Goal: Transaction & Acquisition: Purchase product/service

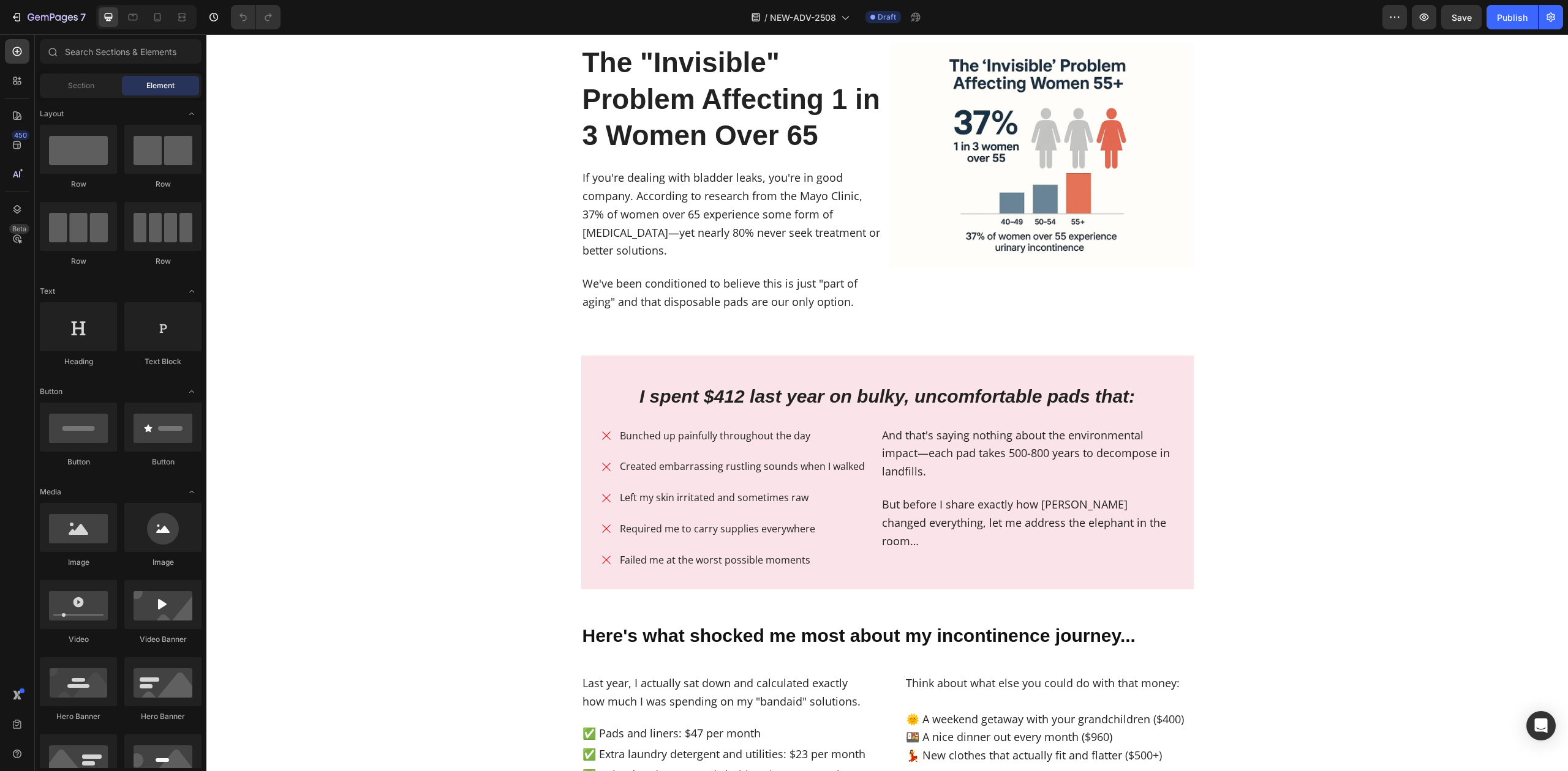
scroll to position [1632, 0]
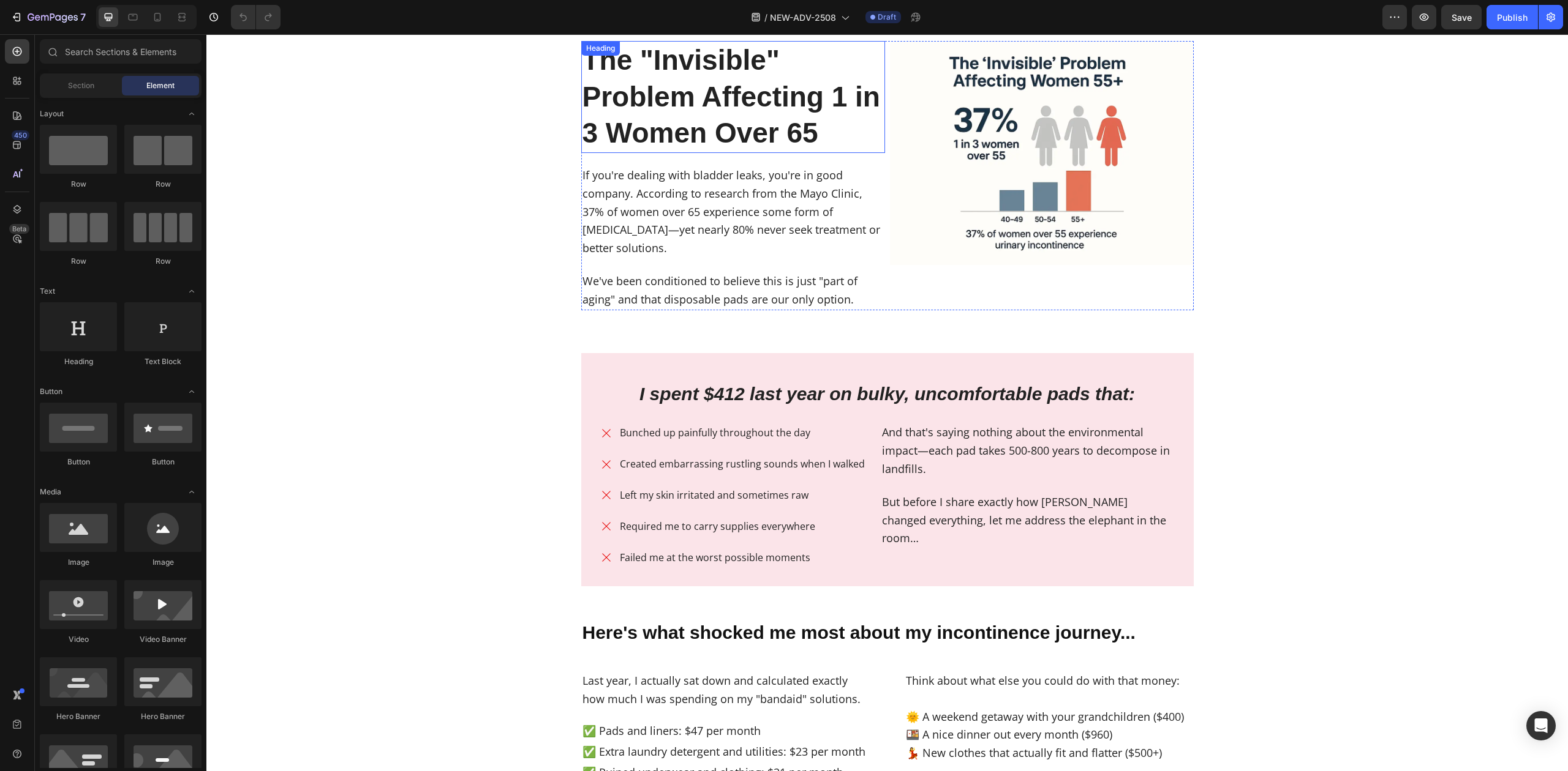
click at [809, 116] on strong "The "Invisible" Problem Affecting 1 in 3 Women Over 65" at bounding box center [731, 96] width 298 height 105
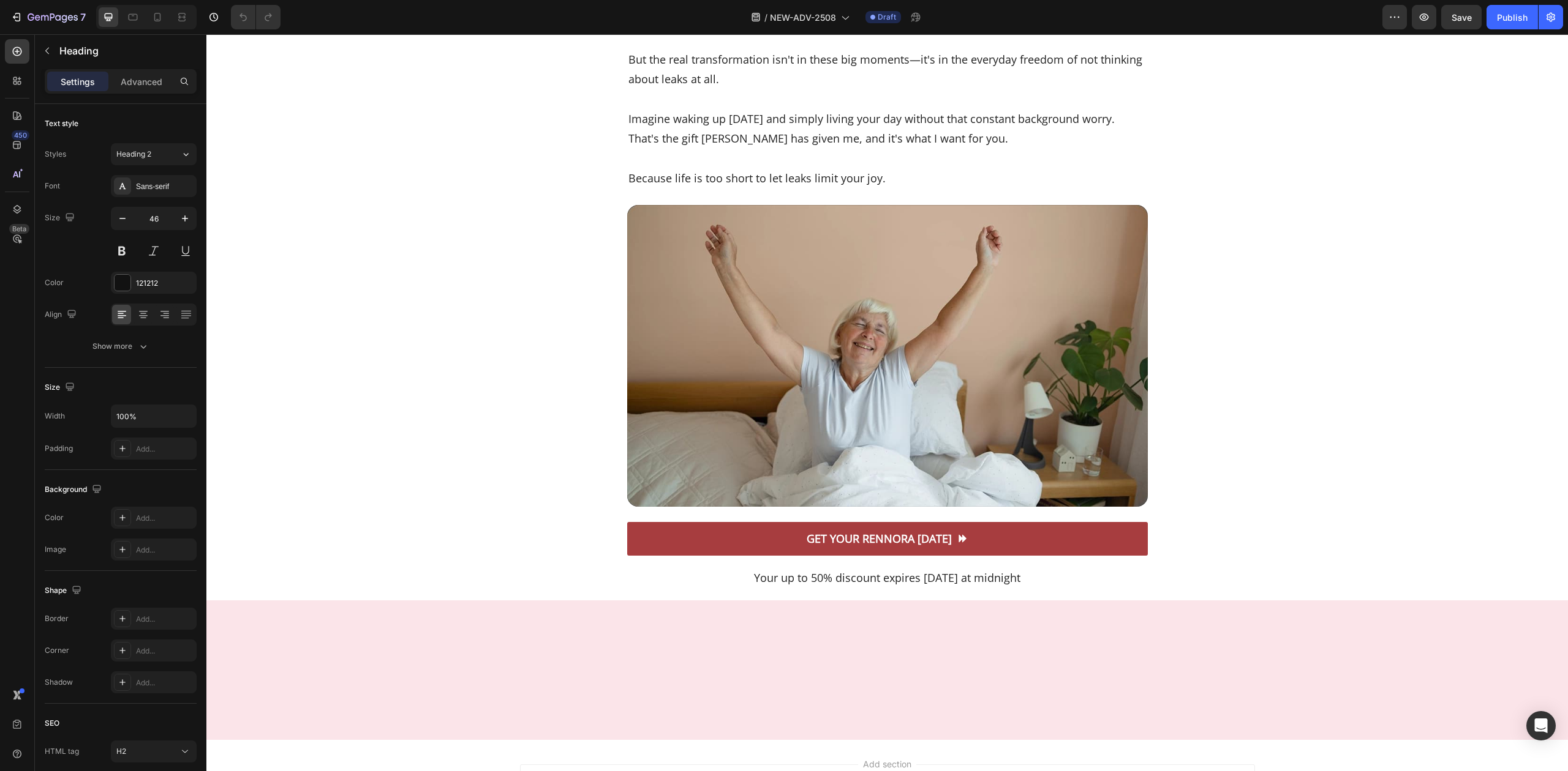
scroll to position [8733, 0]
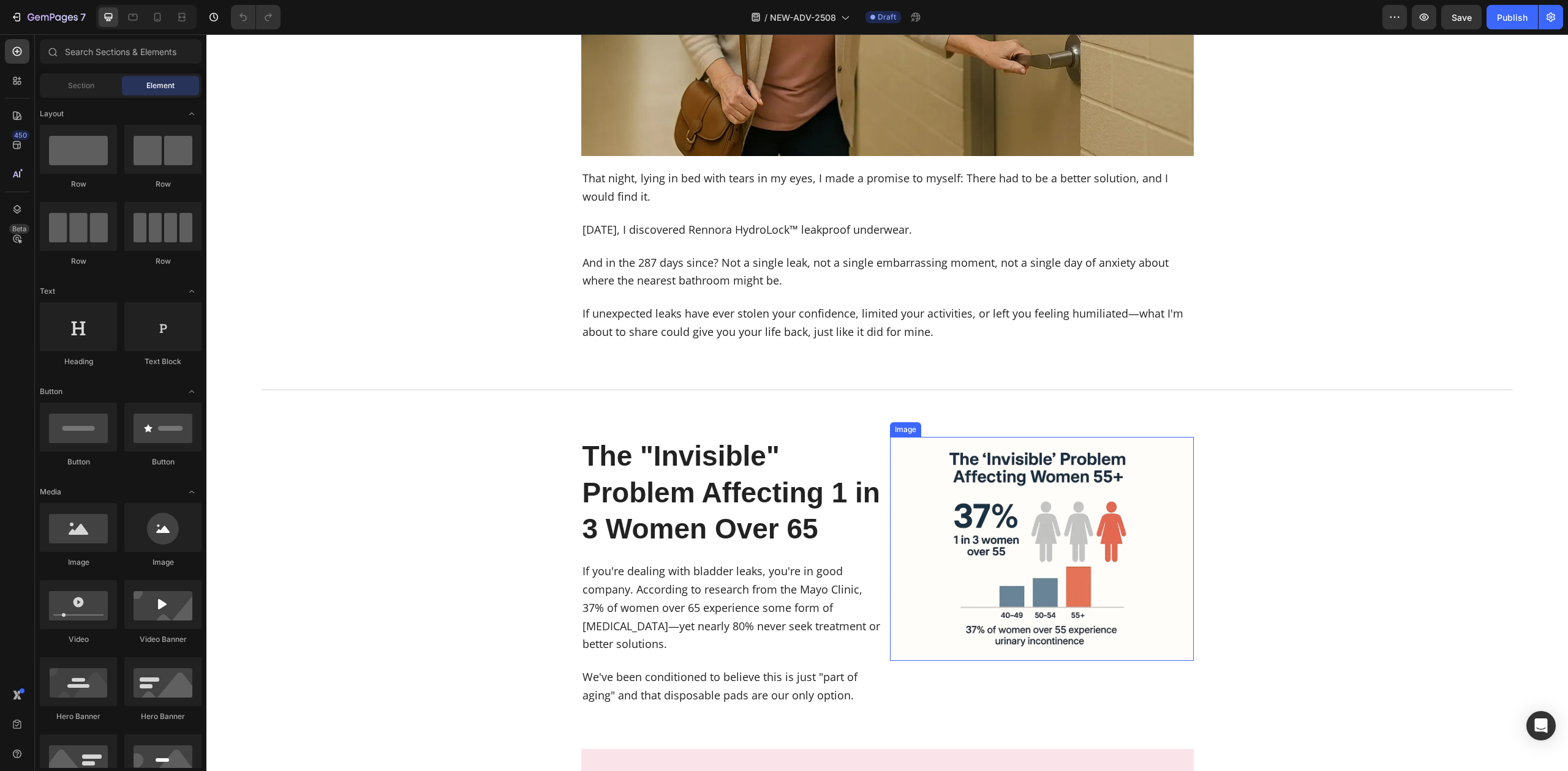
scroll to position [1347, 0]
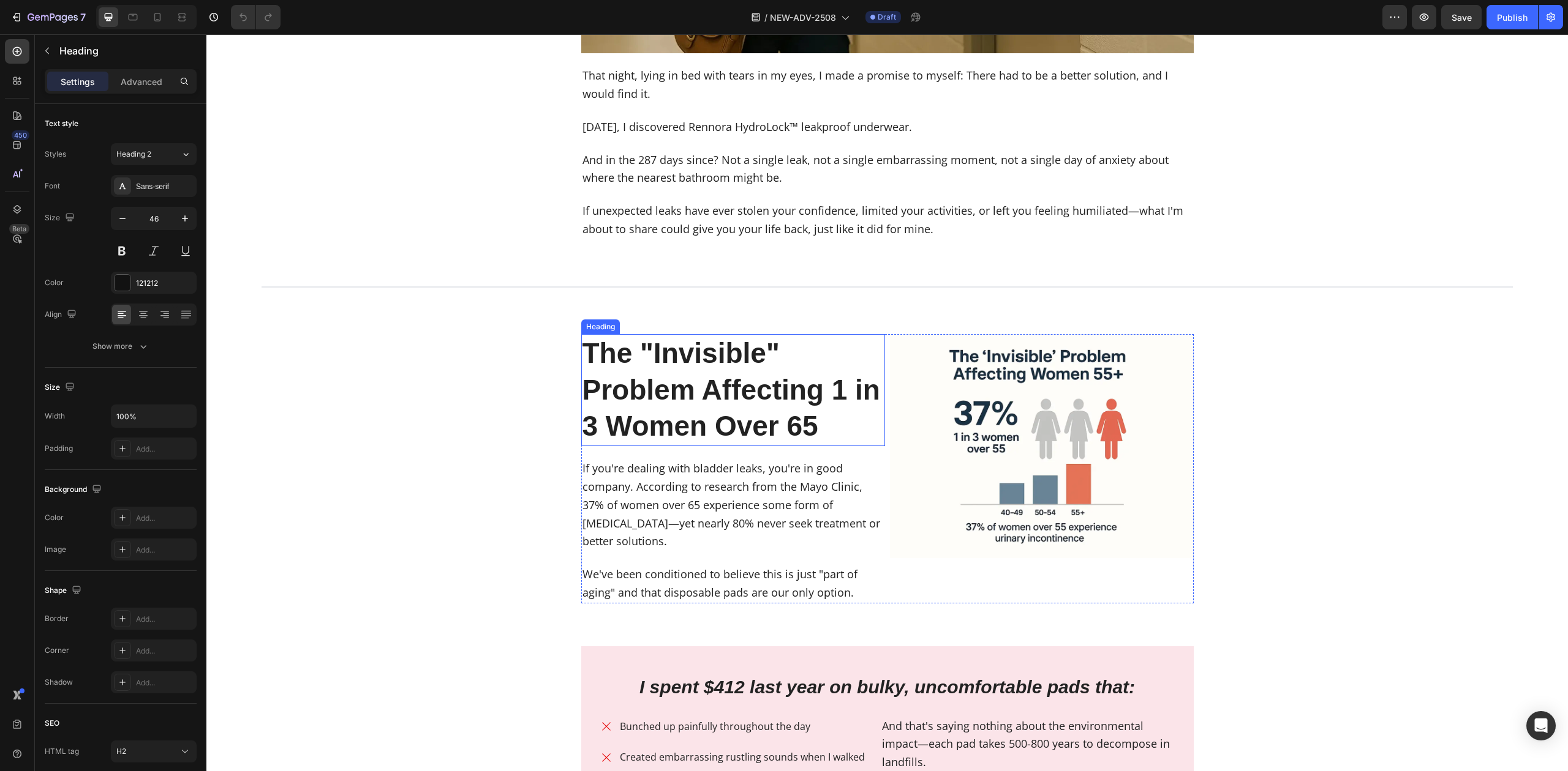
click at [774, 428] on strong "The "Invisible" Problem Affecting 1 in 3 Women Over 65" at bounding box center [731, 390] width 298 height 105
click at [66, 19] on icon "button" at bounding box center [65, 19] width 6 height 8
